Goal: Go to known website: Go to known website

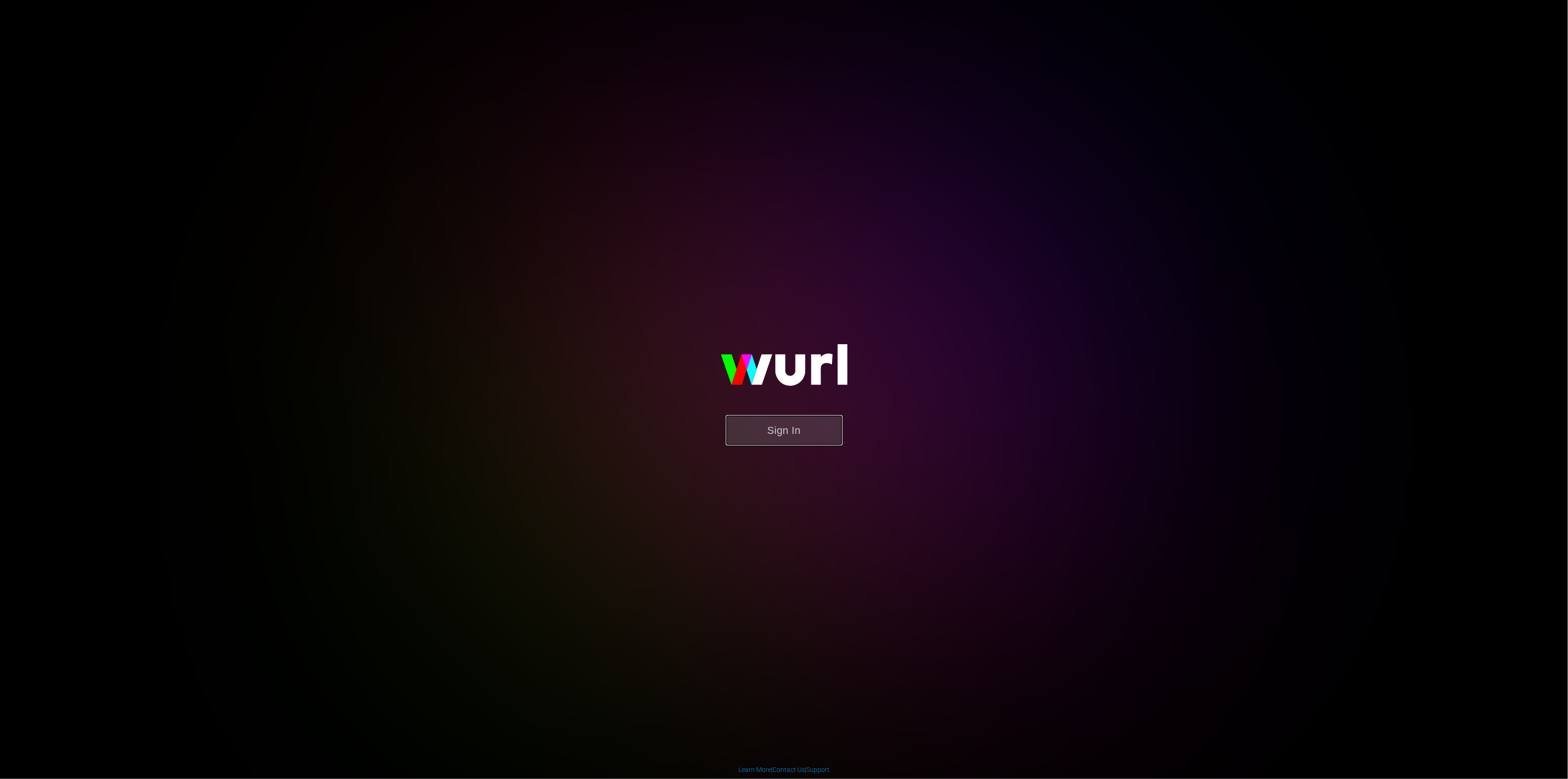
click at [804, 430] on button "Sign In" at bounding box center [784, 431] width 117 height 31
click at [785, 430] on button "Sign In" at bounding box center [784, 431] width 117 height 31
